Goal: Answer question/provide support

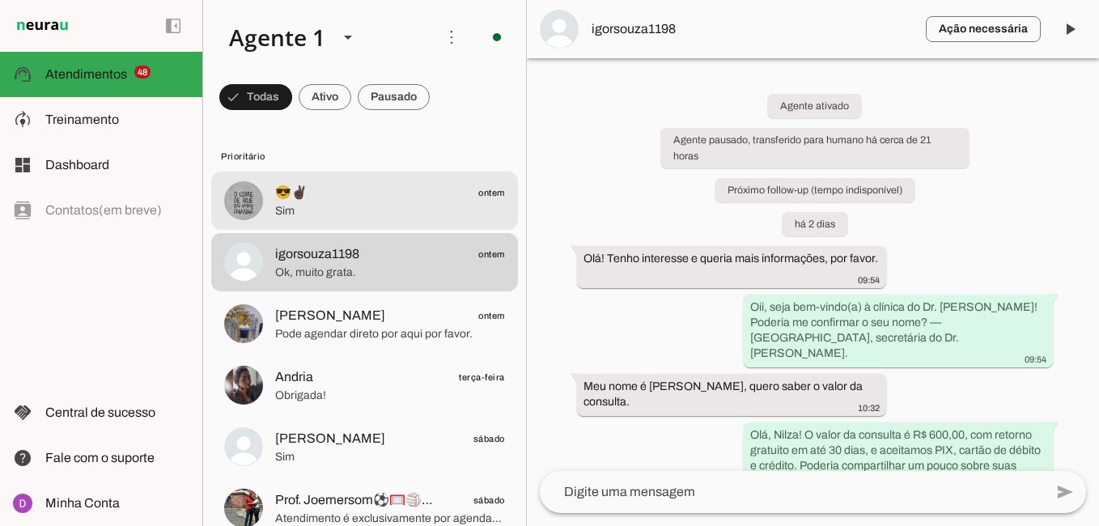
click at [350, 216] on span "Sim" at bounding box center [390, 211] width 230 height 16
